Goal: Check status: Check status

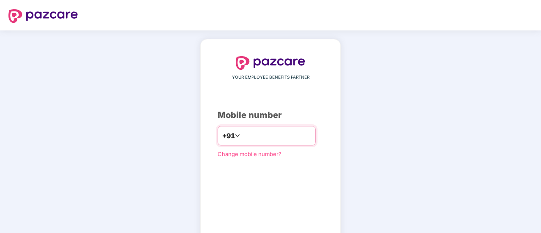
click at [243, 130] on input "number" at bounding box center [276, 136] width 69 height 14
click at [243, 134] on input "number" at bounding box center [276, 136] width 69 height 14
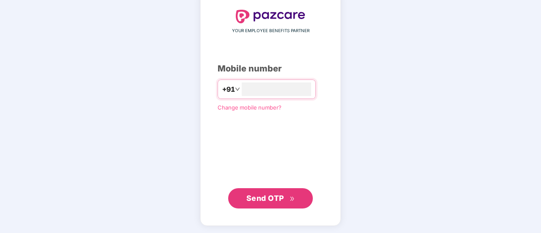
type input "**********"
click at [267, 196] on span "Send OTP" at bounding box center [265, 198] width 38 height 9
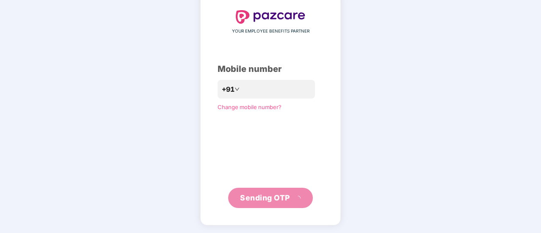
scroll to position [42, 0]
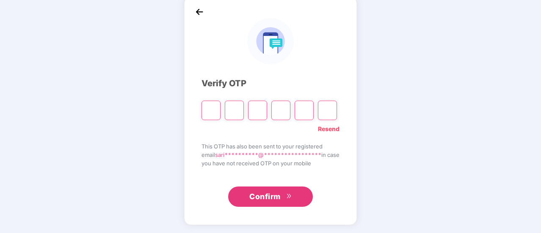
paste input "*"
type input "*"
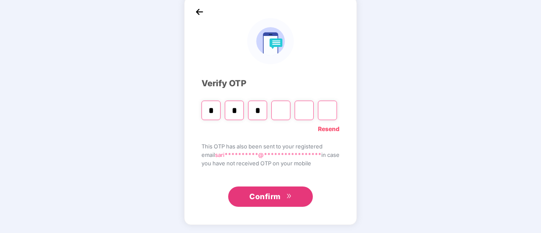
type input "*"
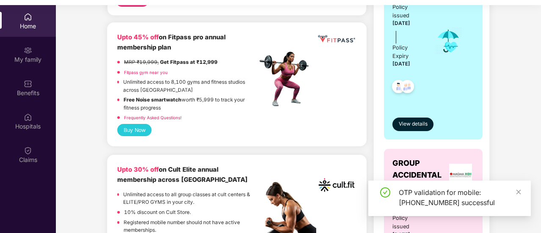
scroll to position [0, 0]
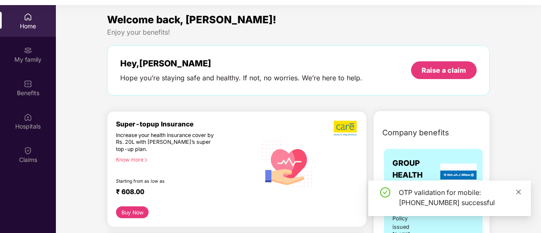
click at [519, 191] on icon "close" at bounding box center [519, 192] width 6 height 6
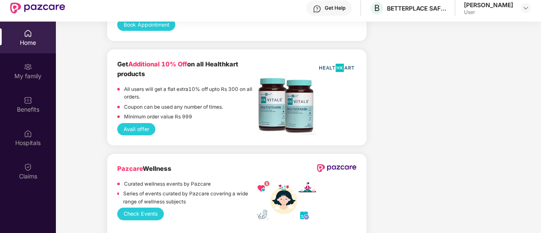
scroll to position [47, 0]
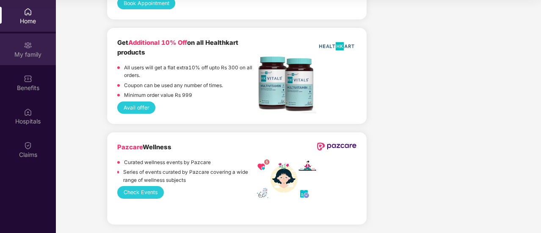
click at [42, 46] on div "My family" at bounding box center [28, 49] width 56 height 32
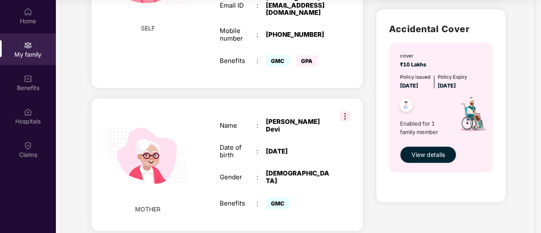
scroll to position [271, 0]
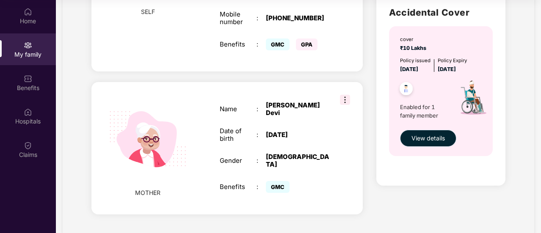
click at [438, 139] on span "View details" at bounding box center [428, 138] width 33 height 9
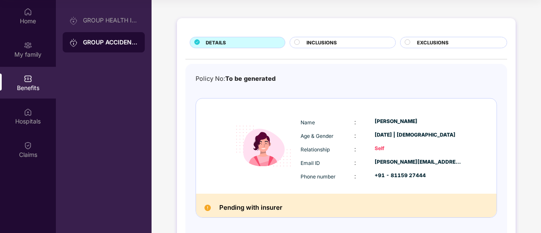
scroll to position [0, 0]
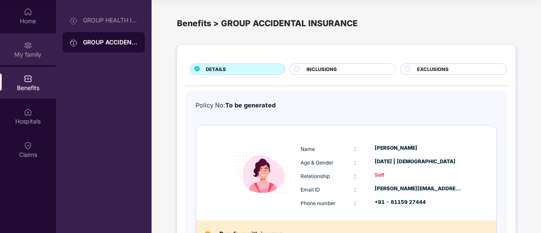
click at [22, 55] on div "My family" at bounding box center [28, 54] width 56 height 8
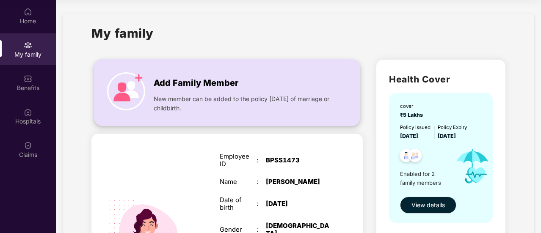
click at [125, 84] on img at bounding box center [126, 91] width 38 height 38
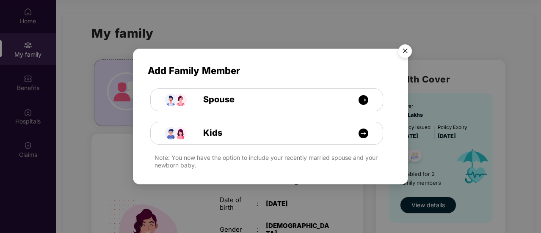
click at [403, 53] on img "Close" at bounding box center [405, 53] width 24 height 24
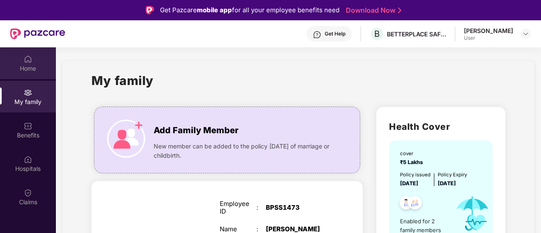
click at [20, 62] on div "Home" at bounding box center [28, 63] width 56 height 32
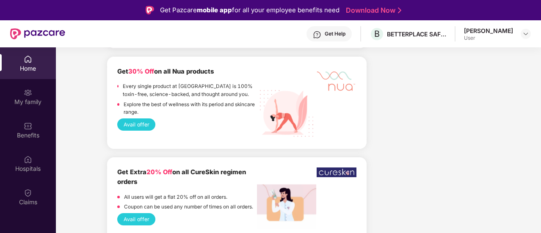
scroll to position [1101, 0]
